Goal: Task Accomplishment & Management: Use online tool/utility

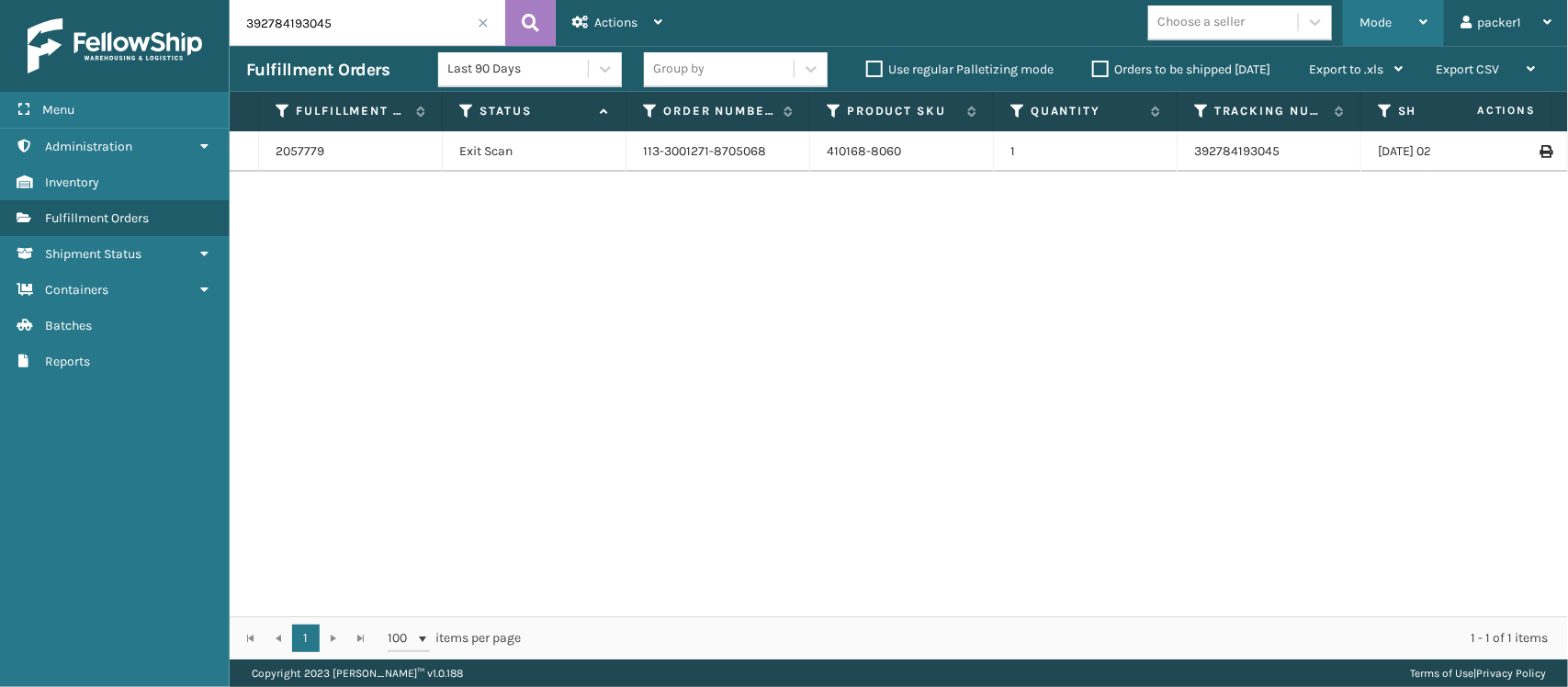
click at [1397, 9] on div "Mode" at bounding box center [1393, 23] width 68 height 46
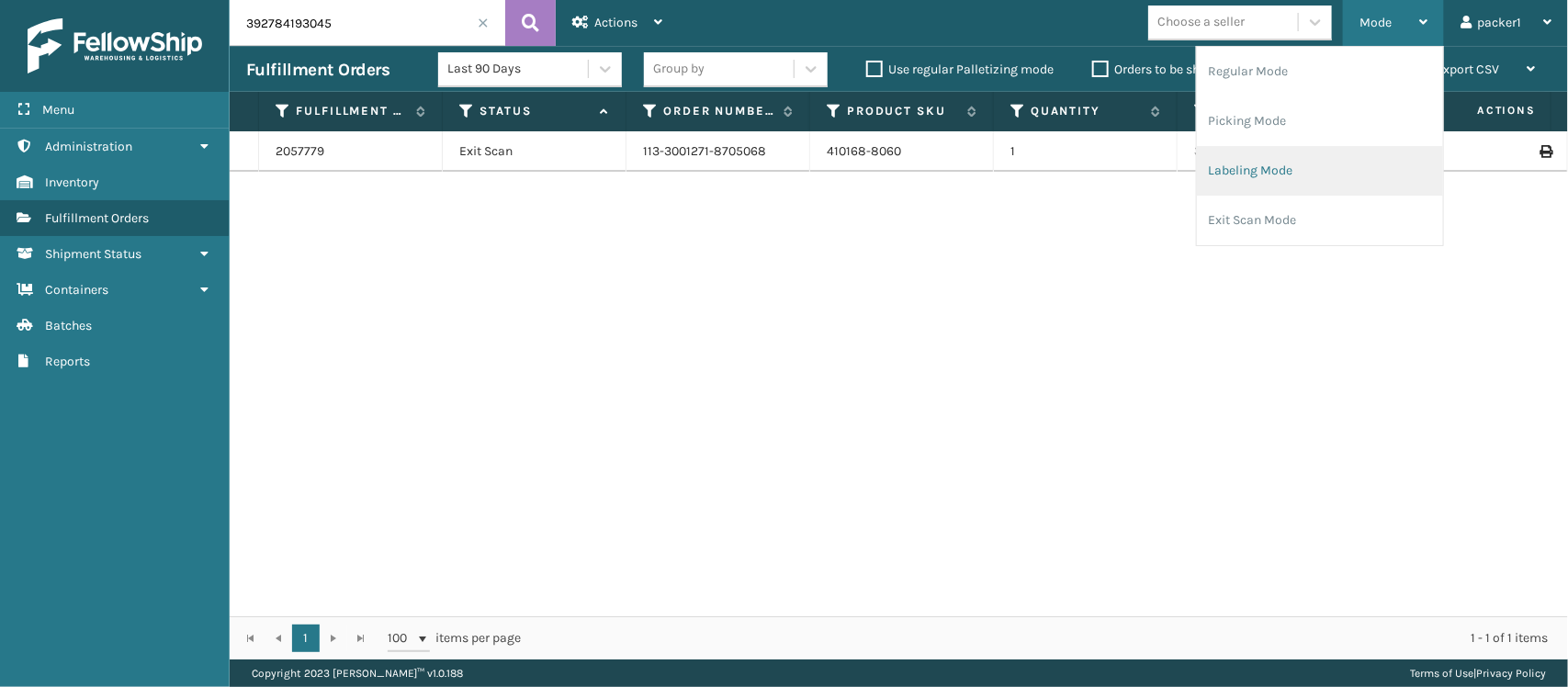
click at [1259, 181] on li "Labeling Mode" at bounding box center [1319, 171] width 246 height 50
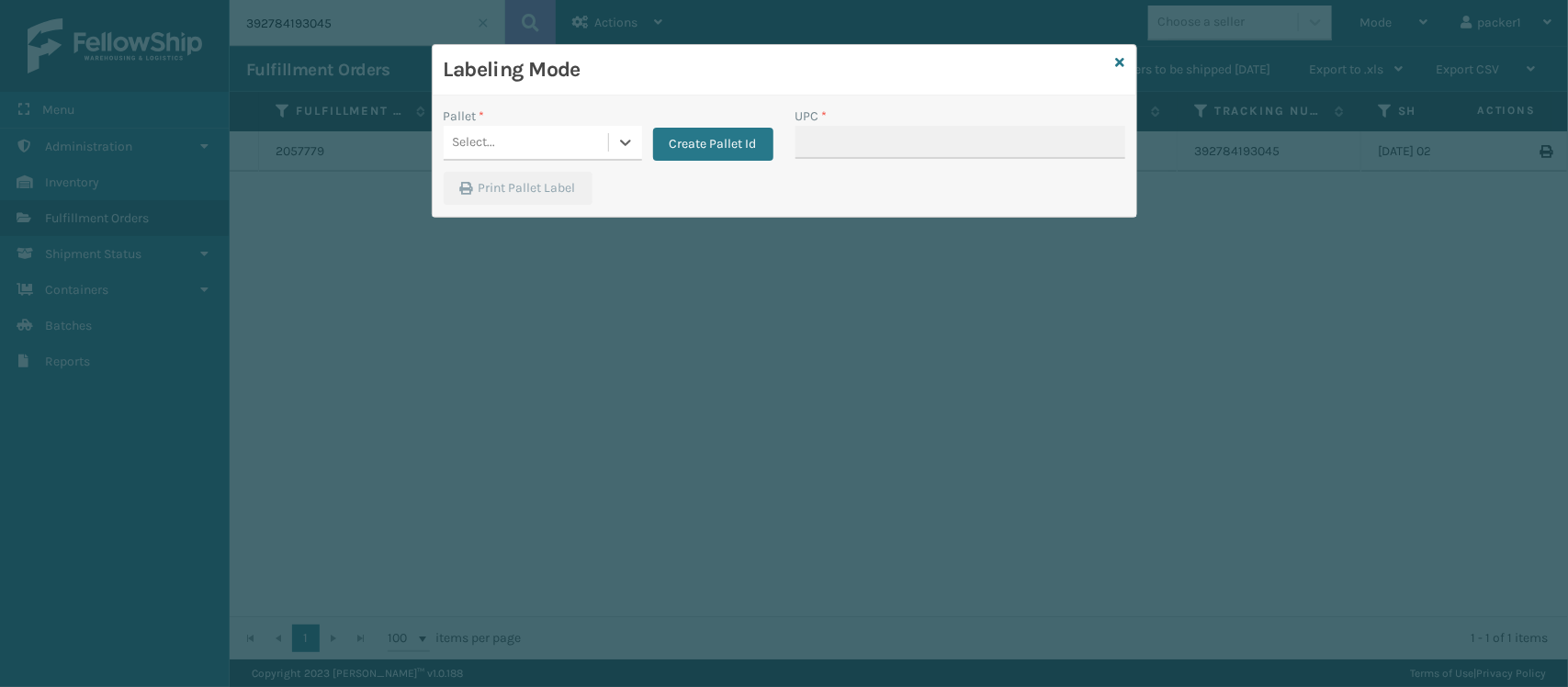
click at [492, 152] on div "Select..." at bounding box center [474, 142] width 43 height 19
click at [487, 188] on div "FDXG-HQ47ZA5E80" at bounding box center [542, 188] width 199 height 34
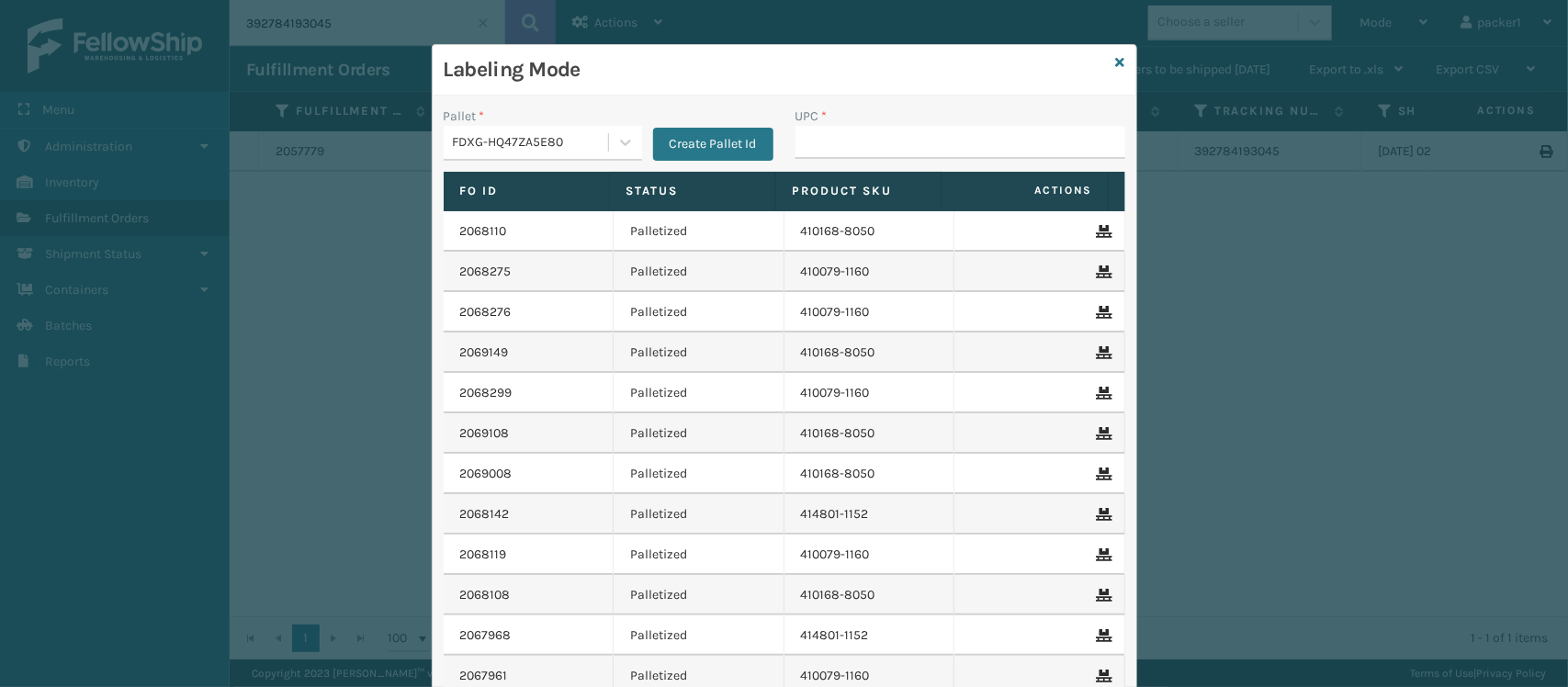
click at [906, 124] on div "UPC *" at bounding box center [960, 115] width 330 height 19
click at [906, 139] on input "UPC *" at bounding box center [960, 142] width 330 height 33
type input "840985126322"
